Goal: Information Seeking & Learning: Compare options

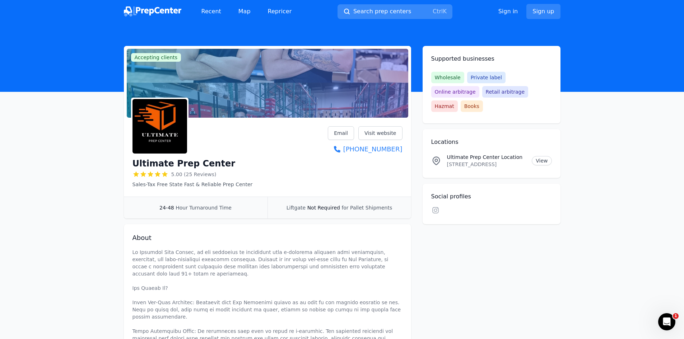
click at [381, 15] on span "Search prep centers" at bounding box center [382, 11] width 58 height 9
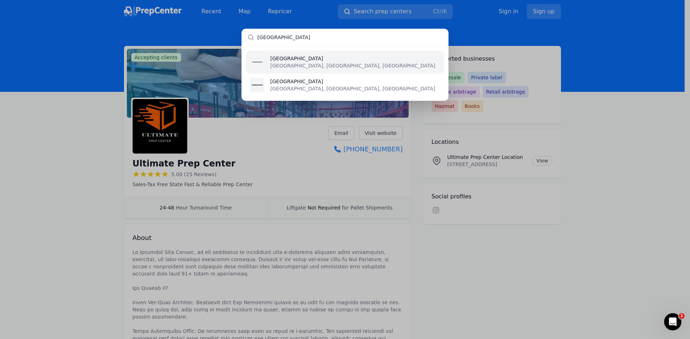
type input "[GEOGRAPHIC_DATA]"
click at [334, 63] on li "[GEOGRAPHIC_DATA], [GEOGRAPHIC_DATA], [GEOGRAPHIC_DATA]" at bounding box center [345, 62] width 198 height 23
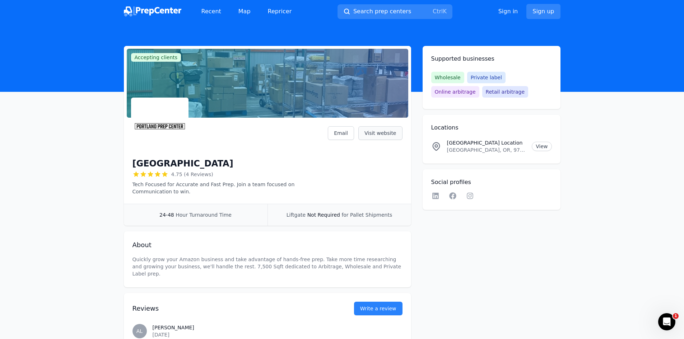
click at [388, 133] on link "Visit website" at bounding box center [380, 133] width 44 height 14
click at [388, 13] on span "Search prep centers" at bounding box center [382, 11] width 58 height 9
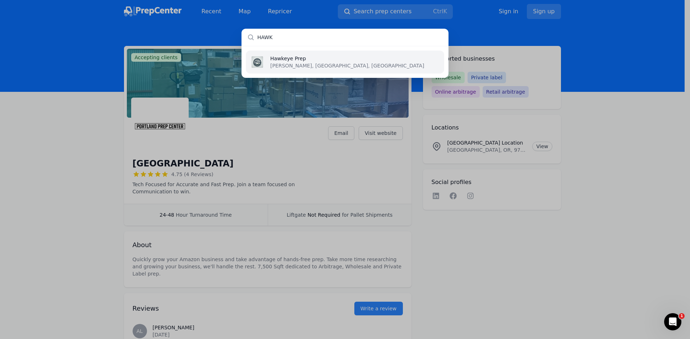
type input "HAWK"
click at [338, 65] on li "Hawkeye Prep [PERSON_NAME], [GEOGRAPHIC_DATA], [GEOGRAPHIC_DATA]" at bounding box center [345, 62] width 198 height 23
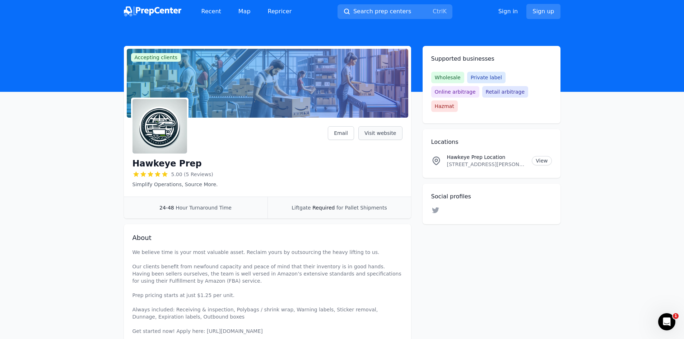
click at [394, 134] on link "Visit website" at bounding box center [380, 133] width 44 height 14
click at [380, 17] on button "Search prep centers Ctrl K" at bounding box center [395, 11] width 115 height 15
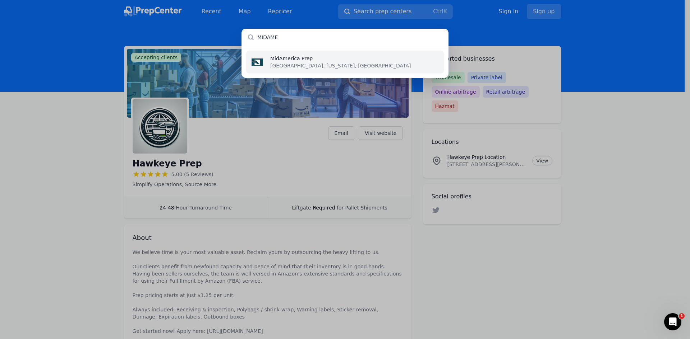
type input "MIDAME"
click at [339, 66] on li "MidAmerica Prep [GEOGRAPHIC_DATA], [US_STATE], [GEOGRAPHIC_DATA]" at bounding box center [345, 62] width 198 height 23
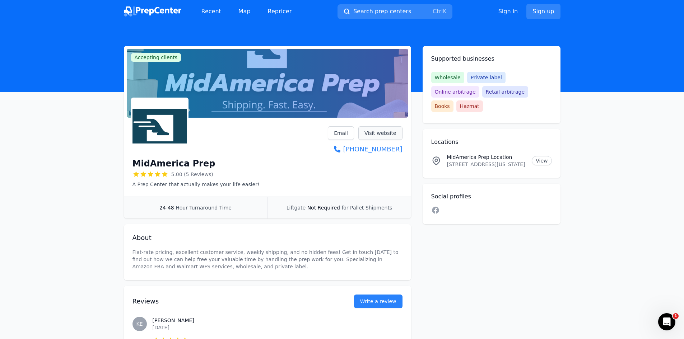
click at [376, 134] on link "Visit website" at bounding box center [380, 133] width 44 height 14
click at [366, 9] on span "Search prep centers" at bounding box center [382, 11] width 58 height 9
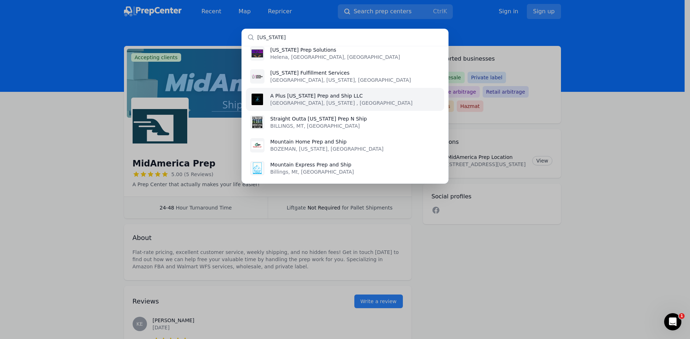
scroll to position [55, 0]
click at [299, 38] on input "[US_STATE]" at bounding box center [344, 37] width 207 height 17
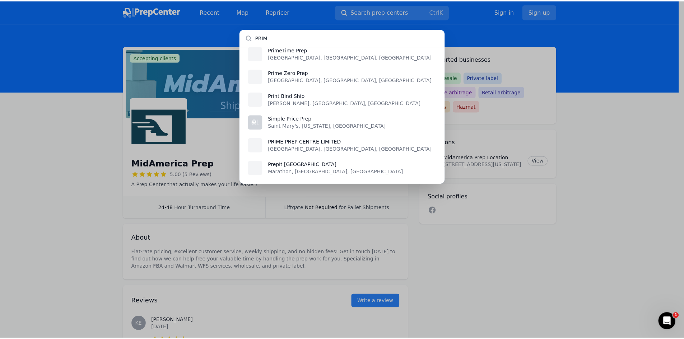
scroll to position [0, 0]
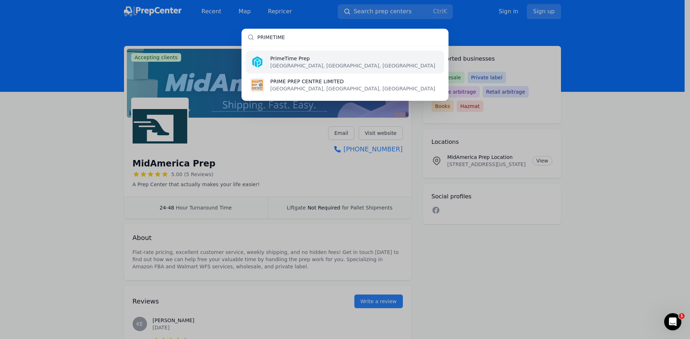
type input "PRIMETIME"
click at [293, 64] on p "[GEOGRAPHIC_DATA], [GEOGRAPHIC_DATA], [GEOGRAPHIC_DATA]" at bounding box center [352, 65] width 165 height 7
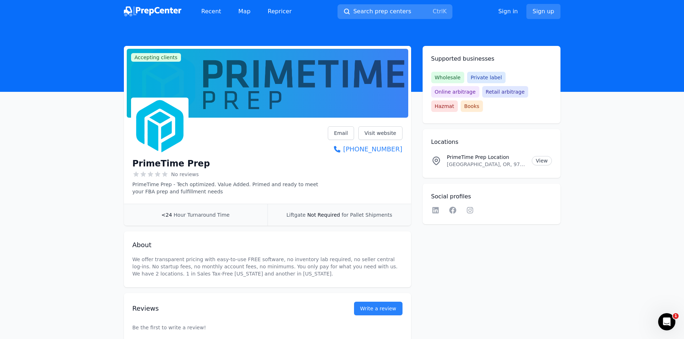
click at [371, 15] on span "Search prep centers" at bounding box center [382, 11] width 58 height 9
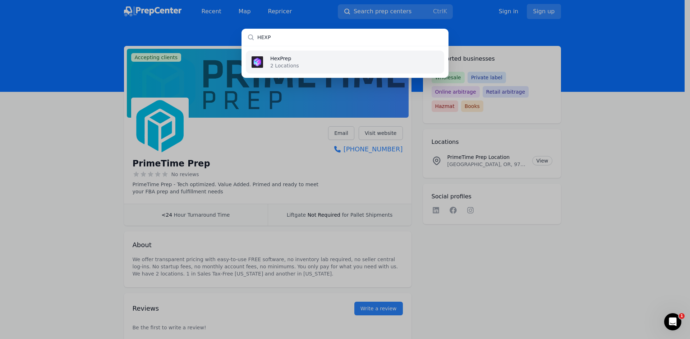
type input "HEXP"
click at [321, 60] on li "HexPrep 2 Locations" at bounding box center [345, 62] width 198 height 23
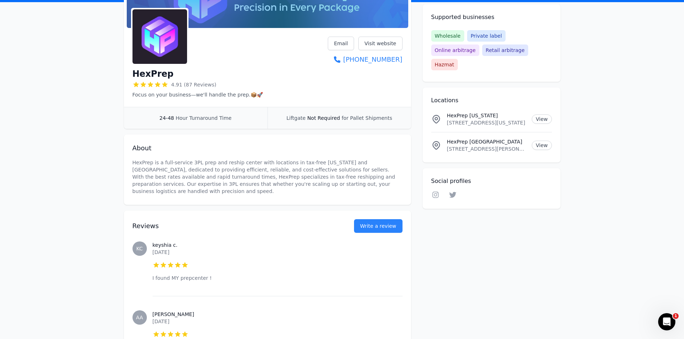
scroll to position [70, 0]
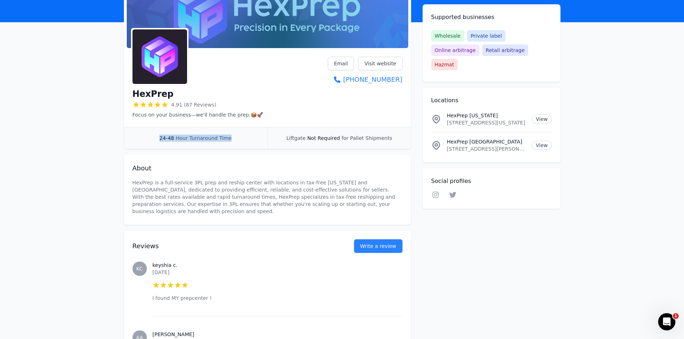
drag, startPoint x: 161, startPoint y: 137, endPoint x: 235, endPoint y: 138, distance: 74.0
click at [235, 138] on div "24-48 Hour Turnaround Time" at bounding box center [196, 139] width 144 height 22
copy div "24-48 Hour Turnaround Time"
click at [540, 115] on link "View" at bounding box center [542, 119] width 20 height 9
drag, startPoint x: 173, startPoint y: 93, endPoint x: 131, endPoint y: 88, distance: 42.6
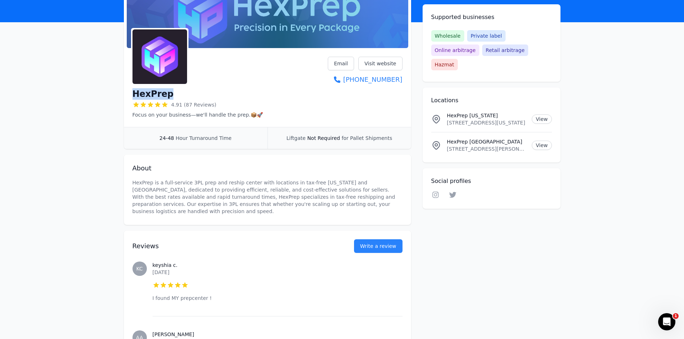
click at [131, 88] on div "HexPrep 4.91 (87 Reviews) Focus on your business—we'll handle the prep.📦🚀 Email…" at bounding box center [267, 89] width 287 height 76
copy h1 "HexPrep"
click at [351, 66] on link "Email" at bounding box center [341, 64] width 26 height 14
click at [349, 62] on link "Email" at bounding box center [341, 64] width 26 height 14
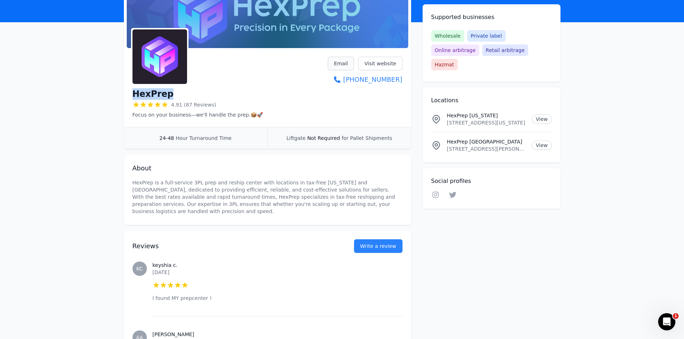
click at [350, 63] on link "Email" at bounding box center [341, 64] width 26 height 14
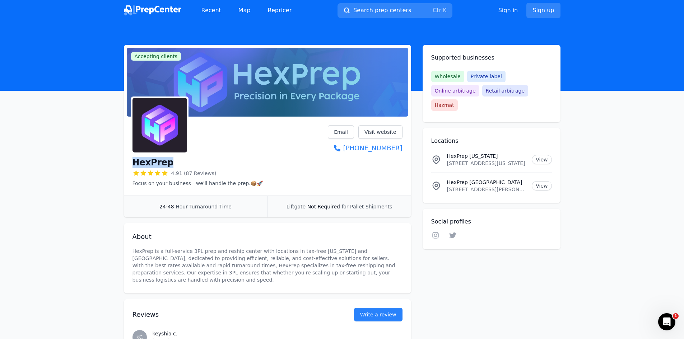
scroll to position [0, 0]
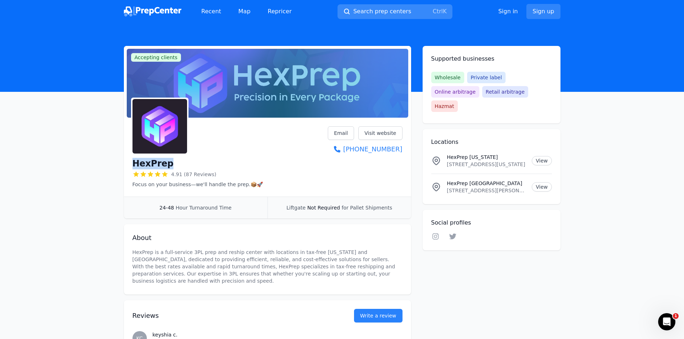
click at [404, 11] on button "Search prep centers Ctrl K" at bounding box center [395, 11] width 115 height 15
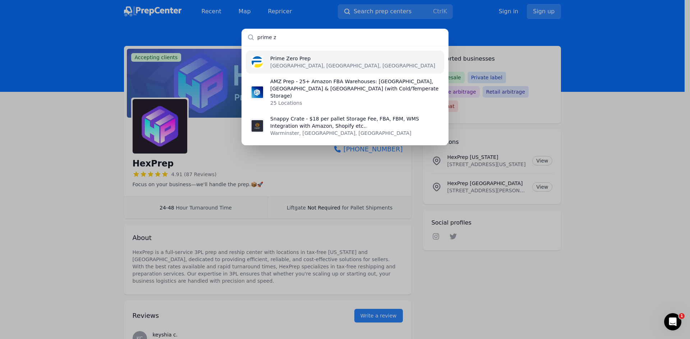
type input "prime z"
click at [323, 59] on li "Prime Zero Prep [PERSON_NAME], [GEOGRAPHIC_DATA], [GEOGRAPHIC_DATA]" at bounding box center [345, 62] width 198 height 23
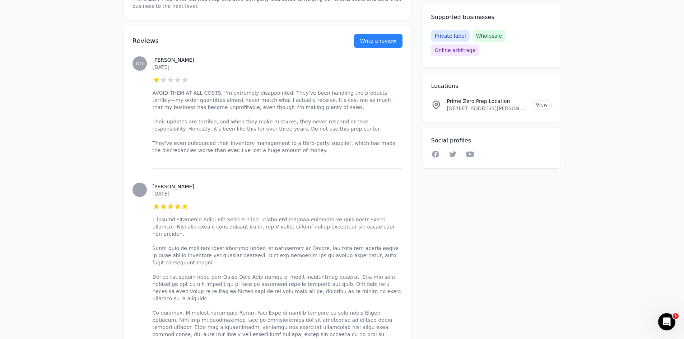
scroll to position [248, 0]
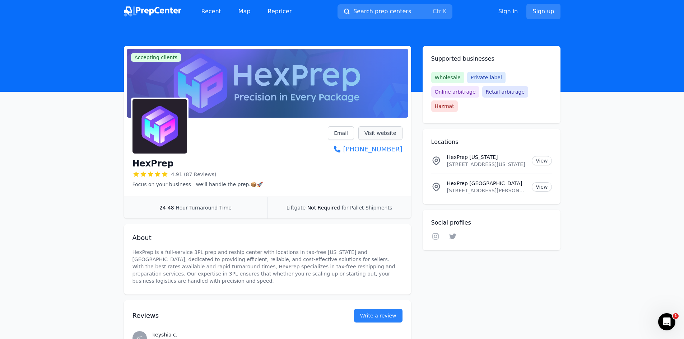
click at [379, 134] on link "Visit website" at bounding box center [380, 133] width 44 height 14
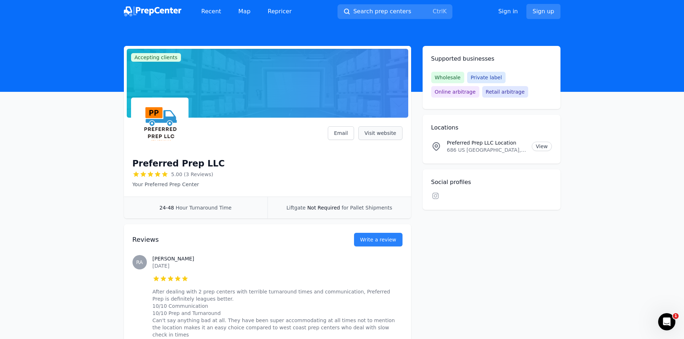
click at [386, 138] on link "Visit website" at bounding box center [380, 133] width 44 height 14
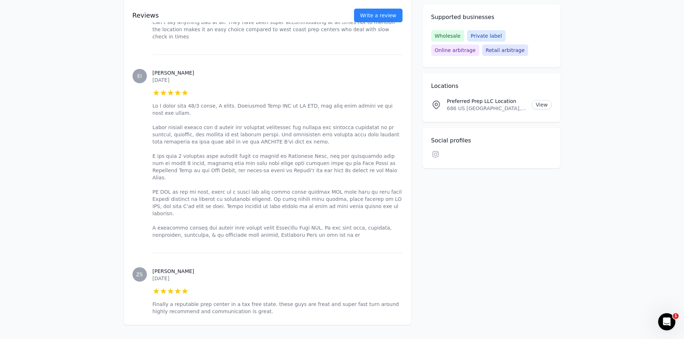
scroll to position [299, 0]
